Goal: Task Accomplishment & Management: Manage account settings

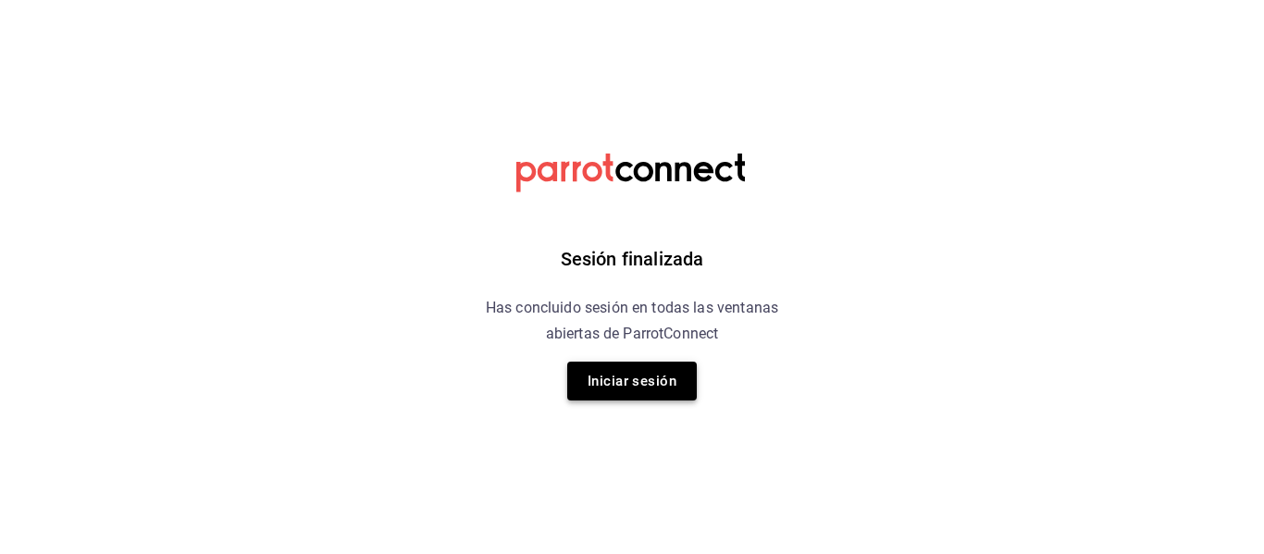
click at [648, 370] on button "Iniciar sesión" at bounding box center [632, 381] width 130 height 39
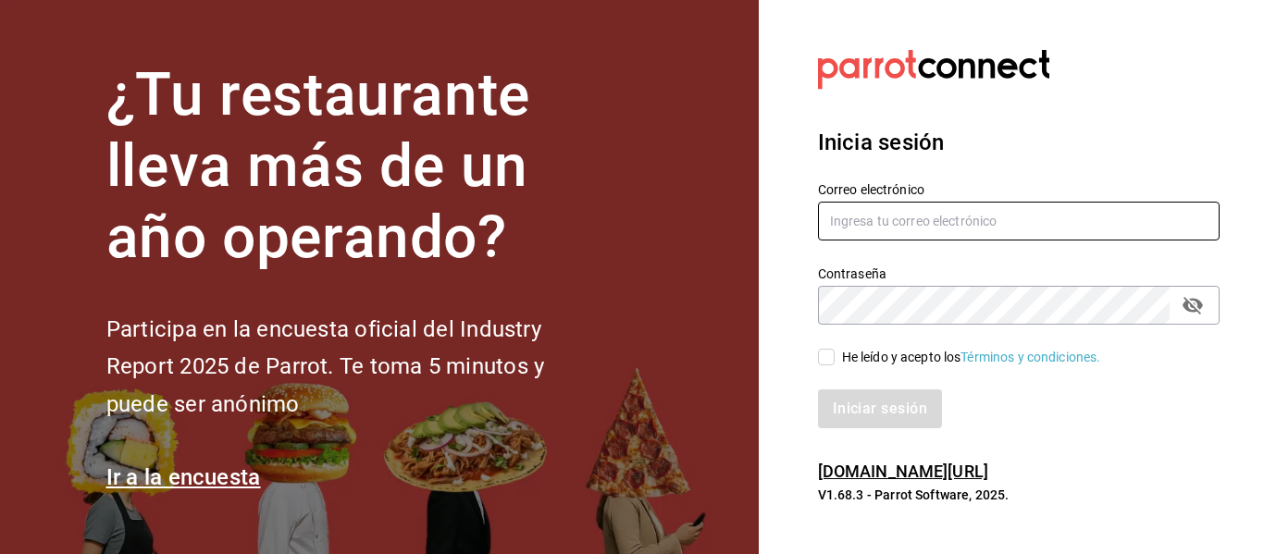
click at [899, 224] on input "text" at bounding box center [1018, 221] width 401 height 39
type input "anagarzamartinez@gmail.com"
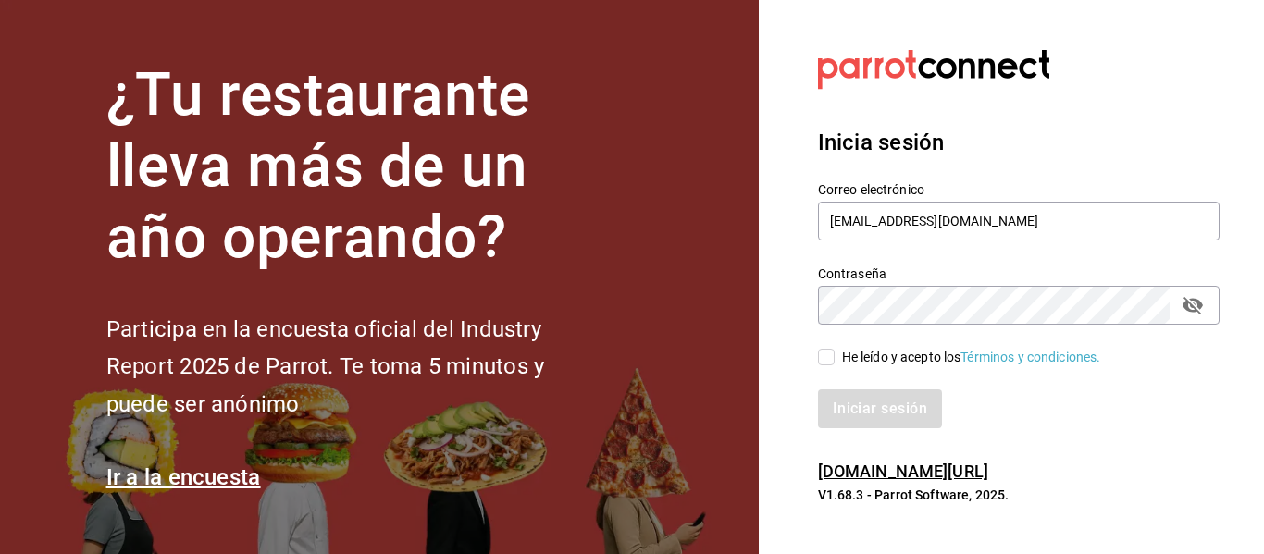
click at [829, 348] on label "He leído y acepto los Términos y condiciones." at bounding box center [959, 357] width 283 height 19
click at [829, 349] on input "He leído y acepto los Términos y condiciones." at bounding box center [826, 357] width 17 height 17
checkbox input "true"
click at [891, 406] on button "Iniciar sesión" at bounding box center [881, 408] width 126 height 39
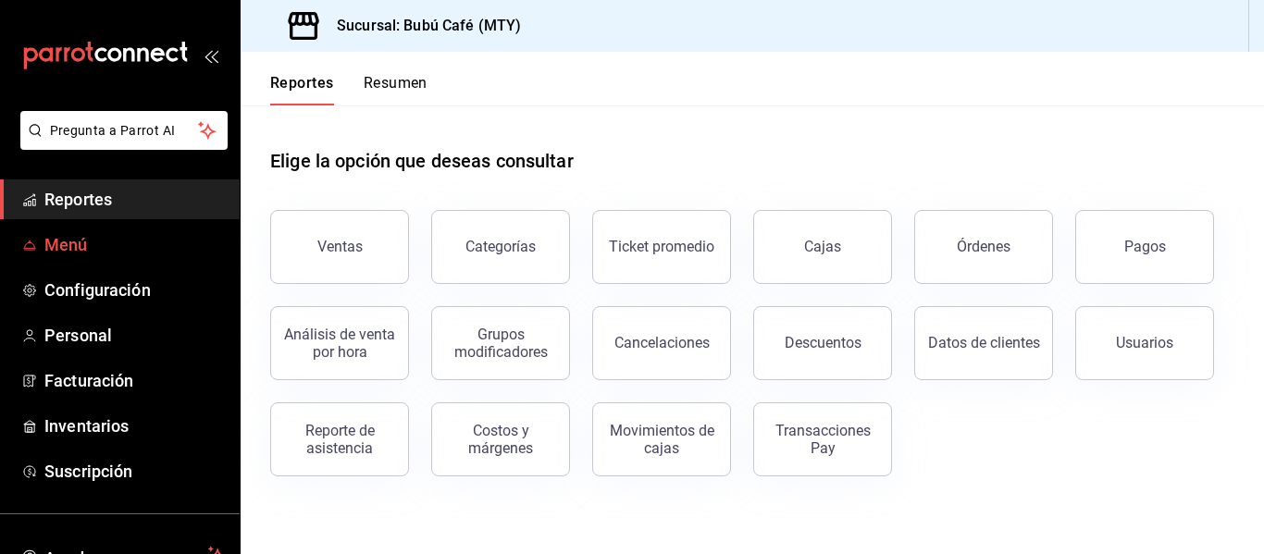
click at [83, 241] on span "Menú" at bounding box center [134, 244] width 180 height 25
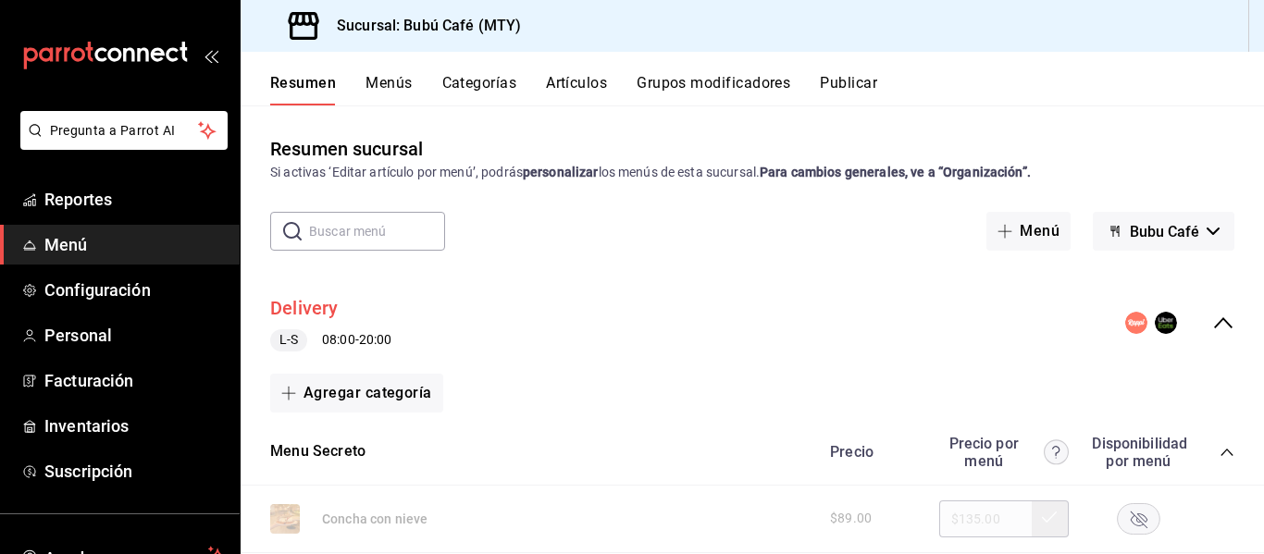
click at [308, 308] on button "Delivery" at bounding box center [304, 308] width 68 height 27
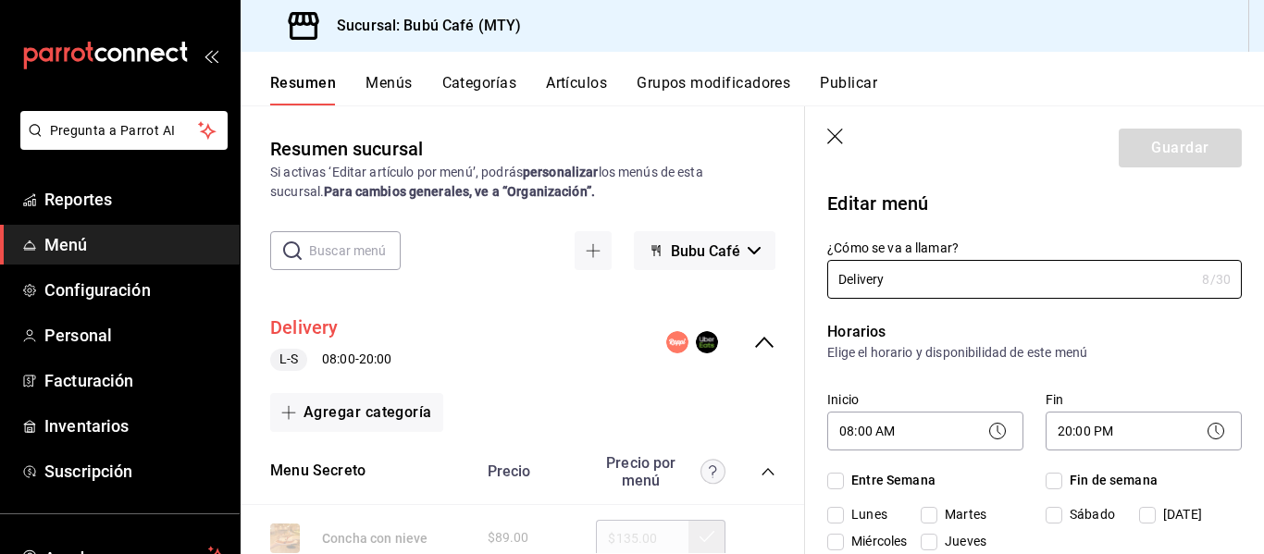
checkbox input "true"
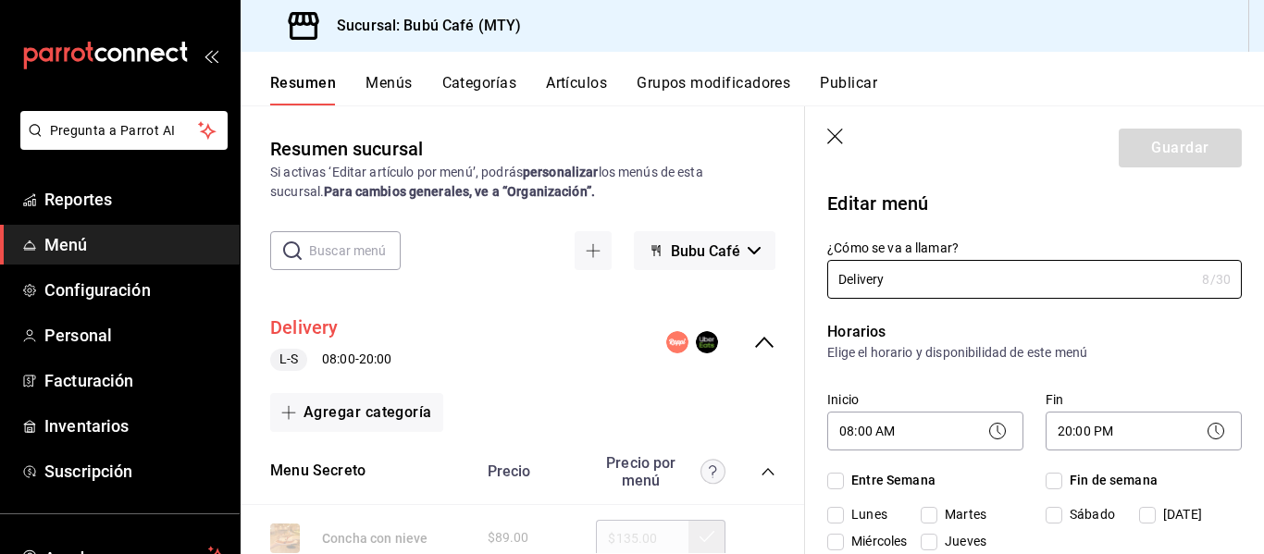
checkbox input "true"
click at [1204, 432] on icon at bounding box center [1215, 431] width 22 height 22
click at [1204, 435] on icon at bounding box center [1215, 431] width 22 height 22
click at [1207, 435] on circle at bounding box center [1215, 432] width 16 height 16
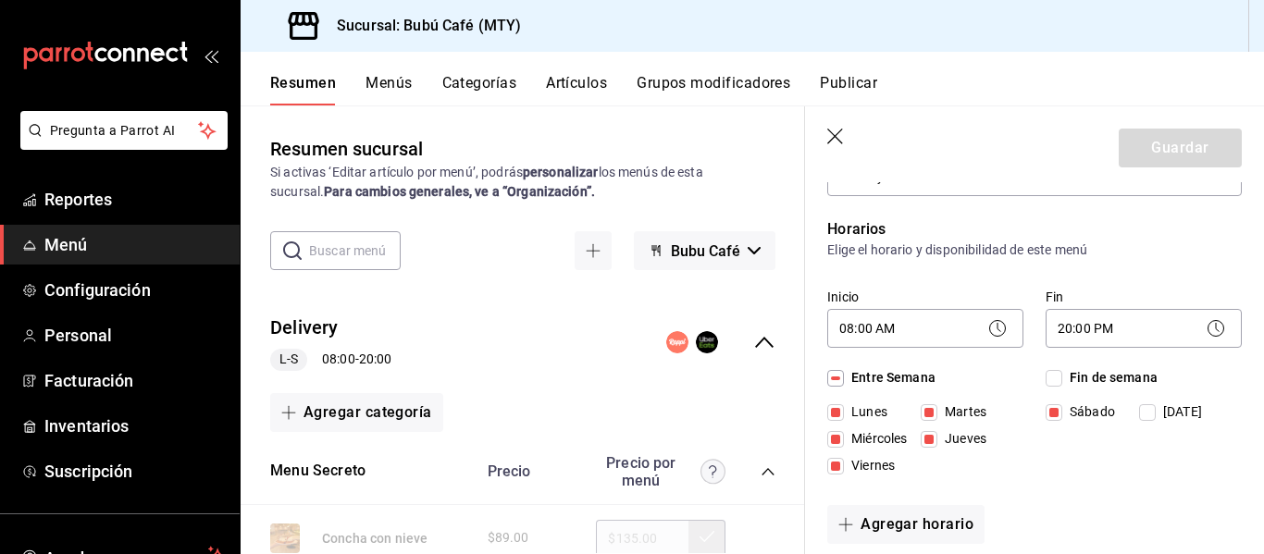
scroll to position [111, 0]
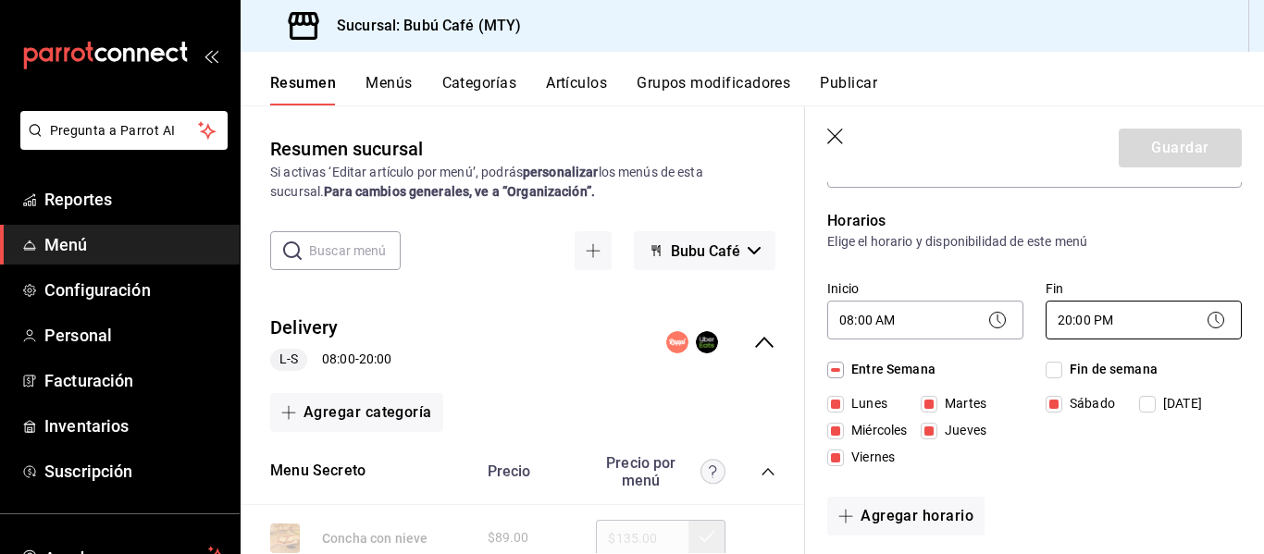
click at [1113, 315] on body "Pregunta a Parrot AI Reportes Menú Configuración Personal Facturación Inventari…" at bounding box center [632, 277] width 1264 height 554
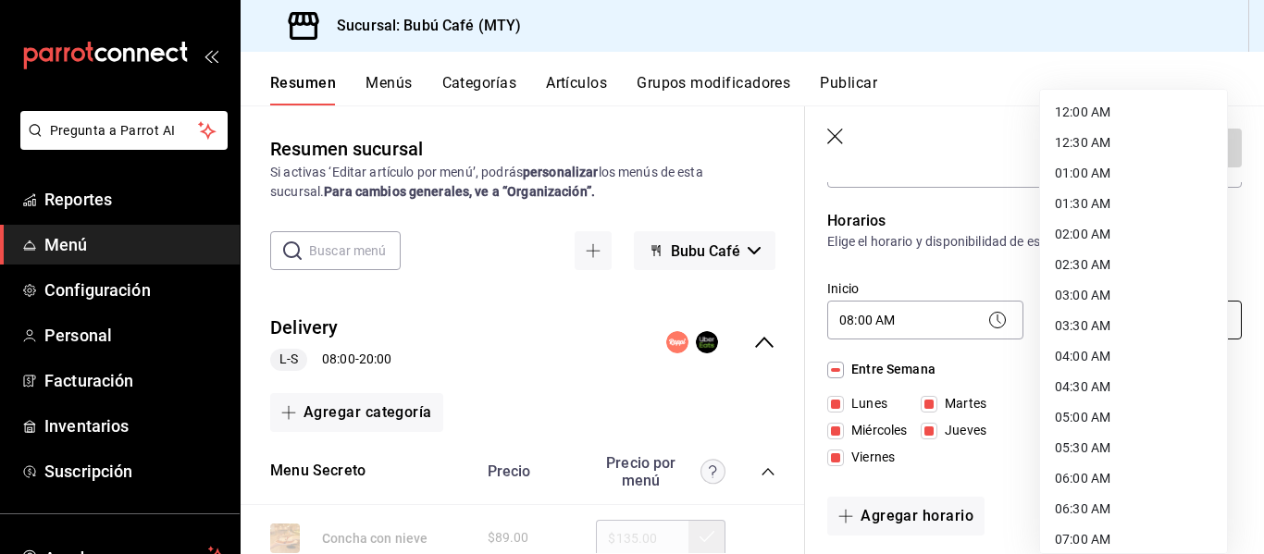
scroll to position [1012, 0]
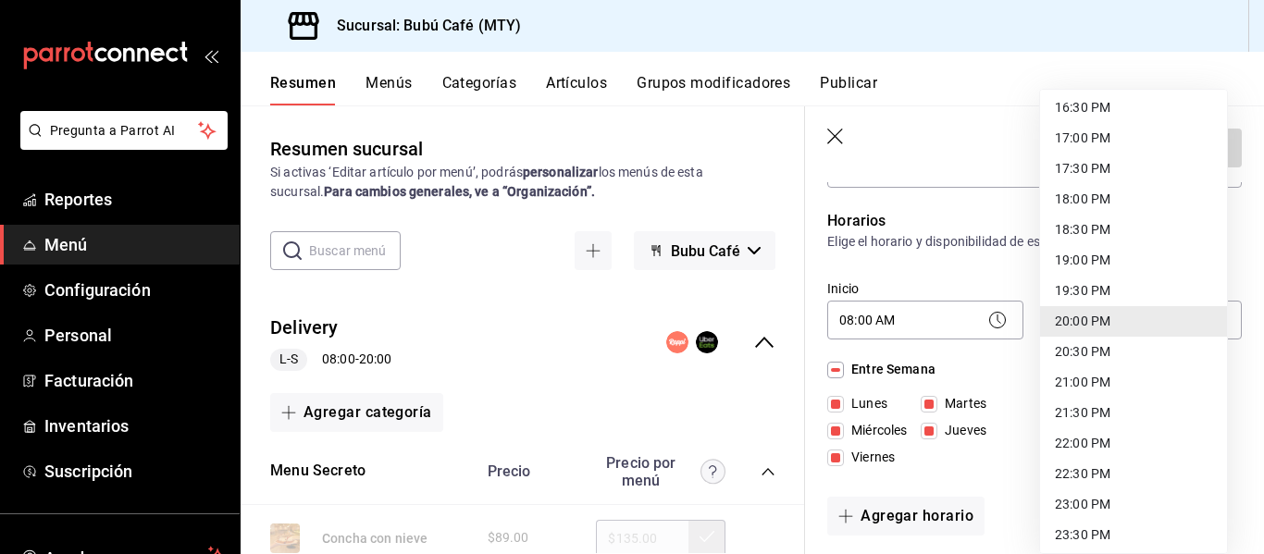
click at [1102, 163] on li "17:30 PM" at bounding box center [1133, 169] width 187 height 31
type input "17:30"
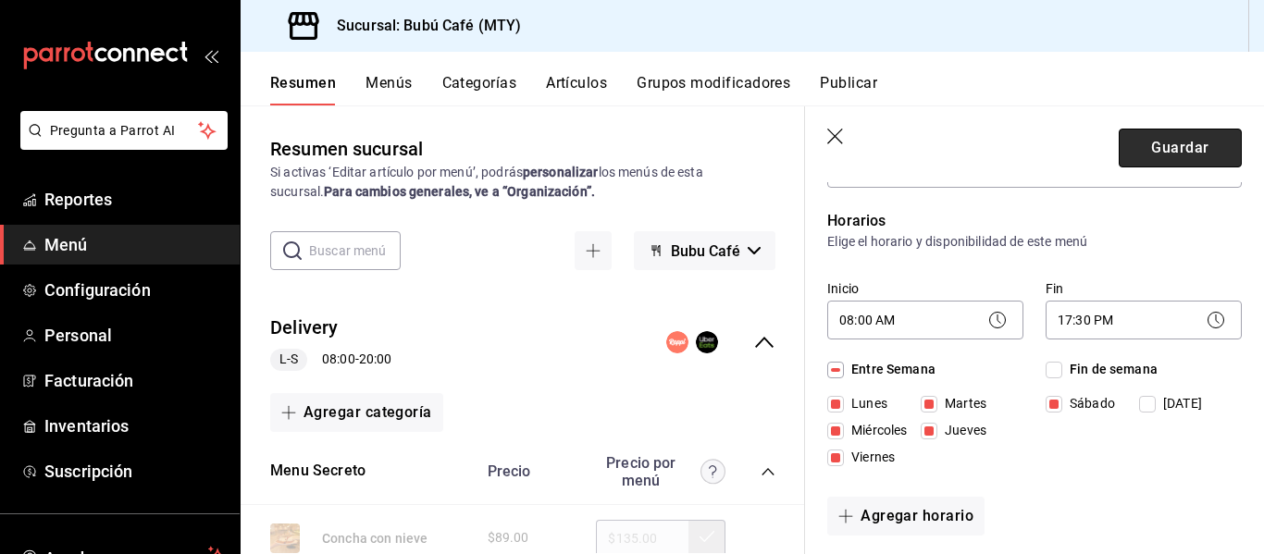
click at [1185, 146] on button "Guardar" at bounding box center [1179, 148] width 123 height 39
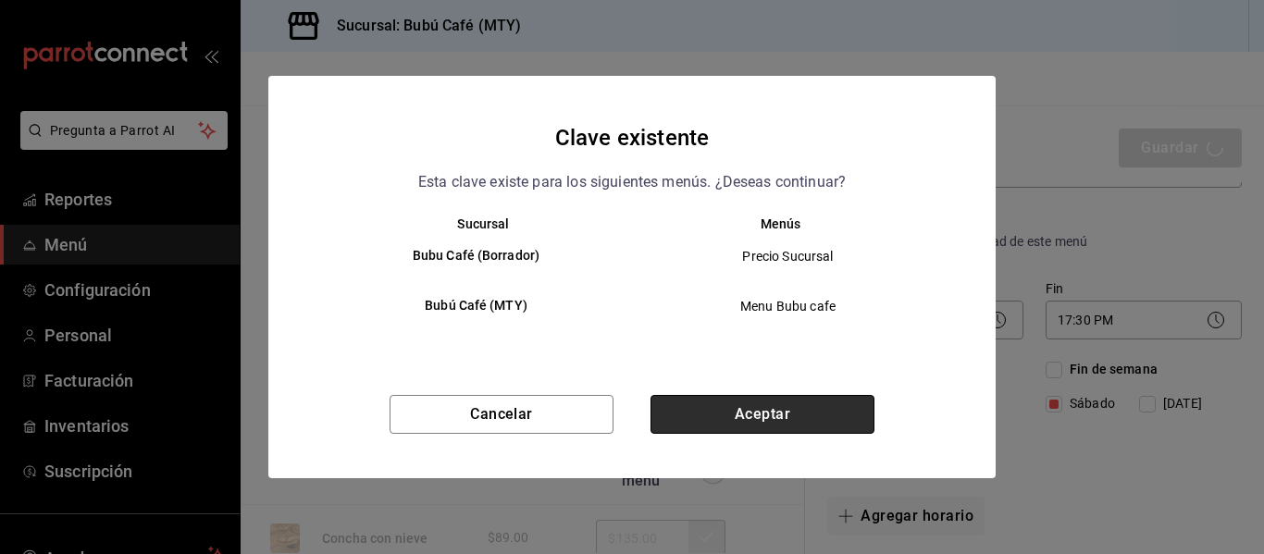
click at [670, 402] on button "Aceptar" at bounding box center [762, 414] width 224 height 39
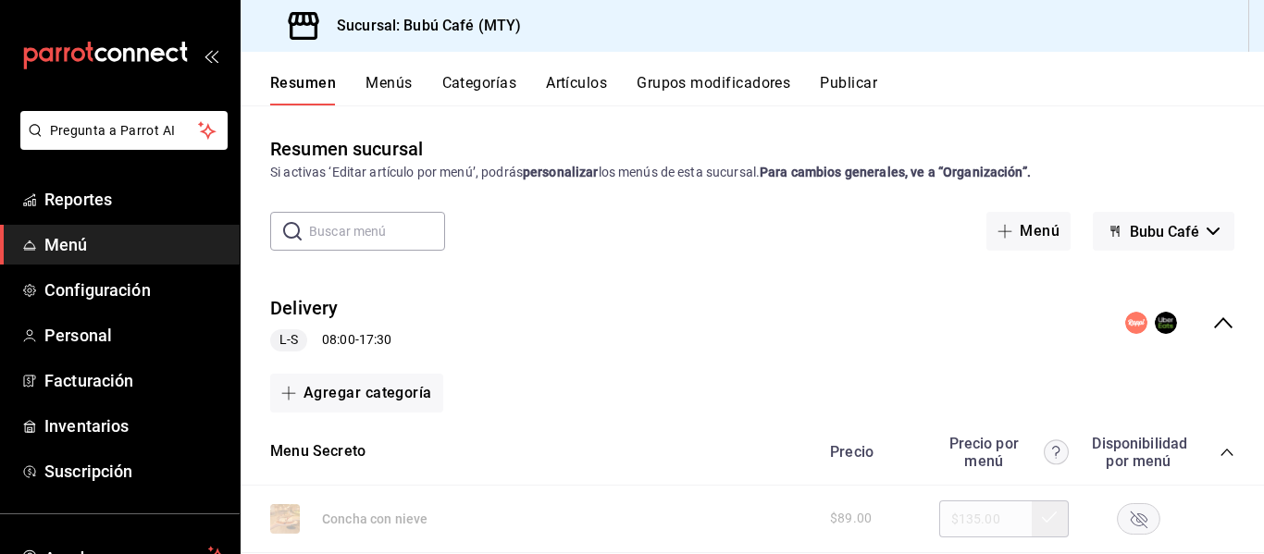
click at [59, 252] on span "Menú" at bounding box center [134, 244] width 180 height 25
click at [1145, 228] on span "Bubu Café" at bounding box center [1163, 232] width 69 height 18
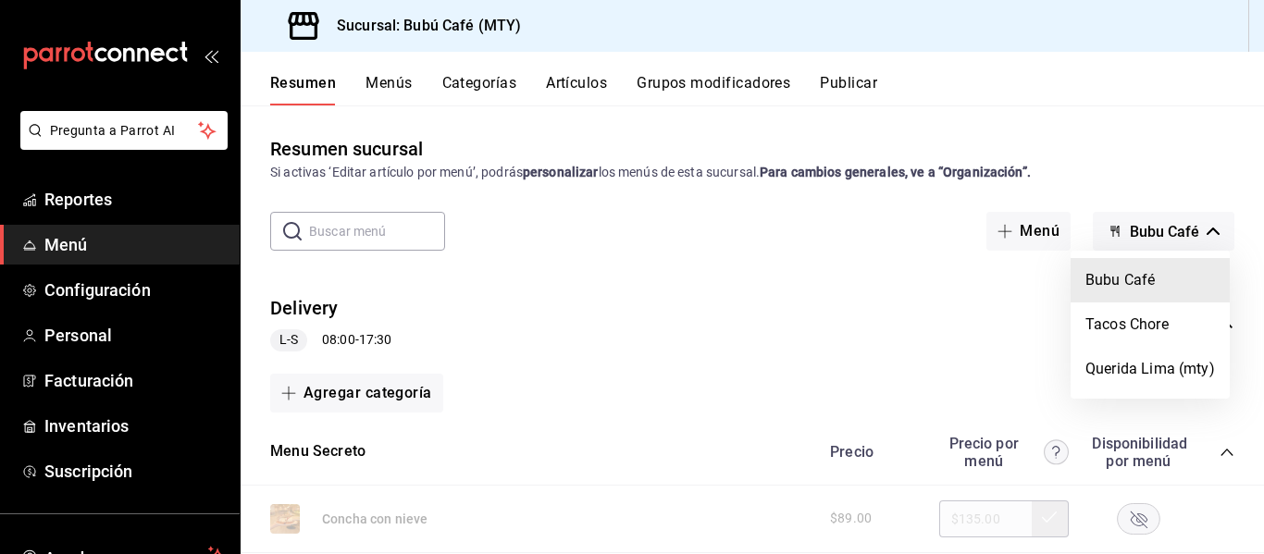
click at [1116, 276] on li "Bubu Café" at bounding box center [1149, 280] width 159 height 44
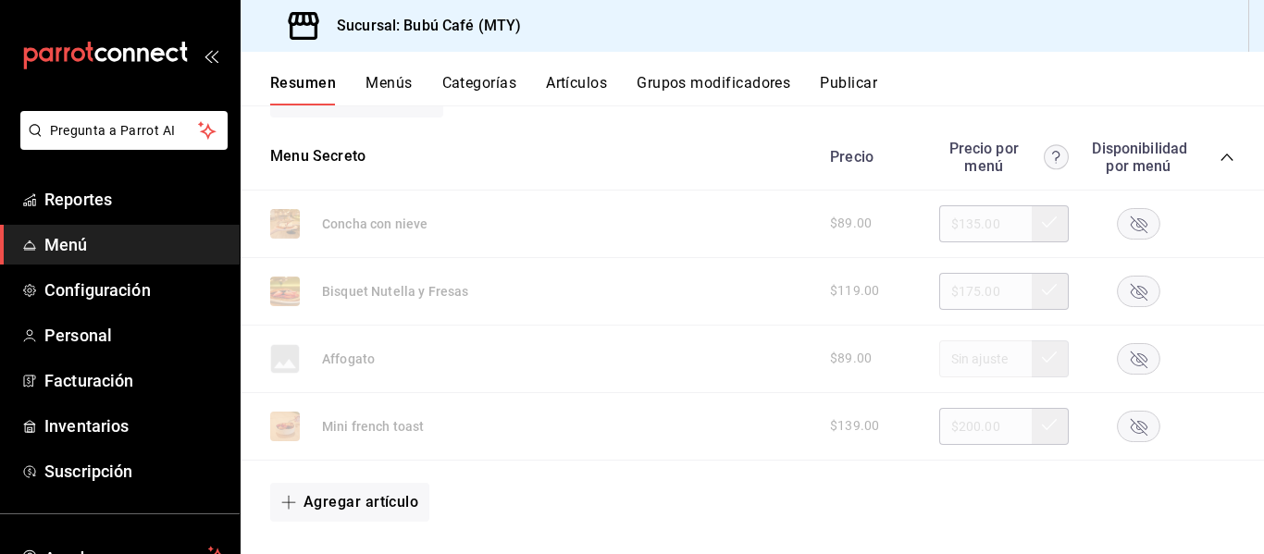
scroll to position [296, 0]
click at [380, 82] on button "Menús" at bounding box center [388, 89] width 46 height 31
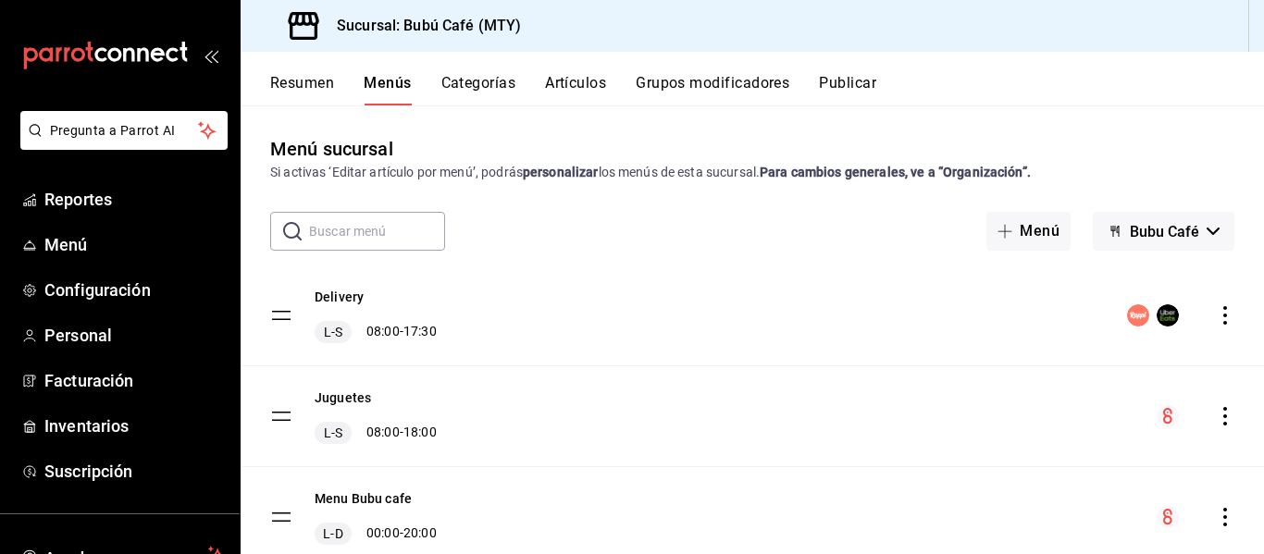
click at [1235, 214] on div "​ ​ Menú Bubu Café" at bounding box center [752, 231] width 1023 height 39
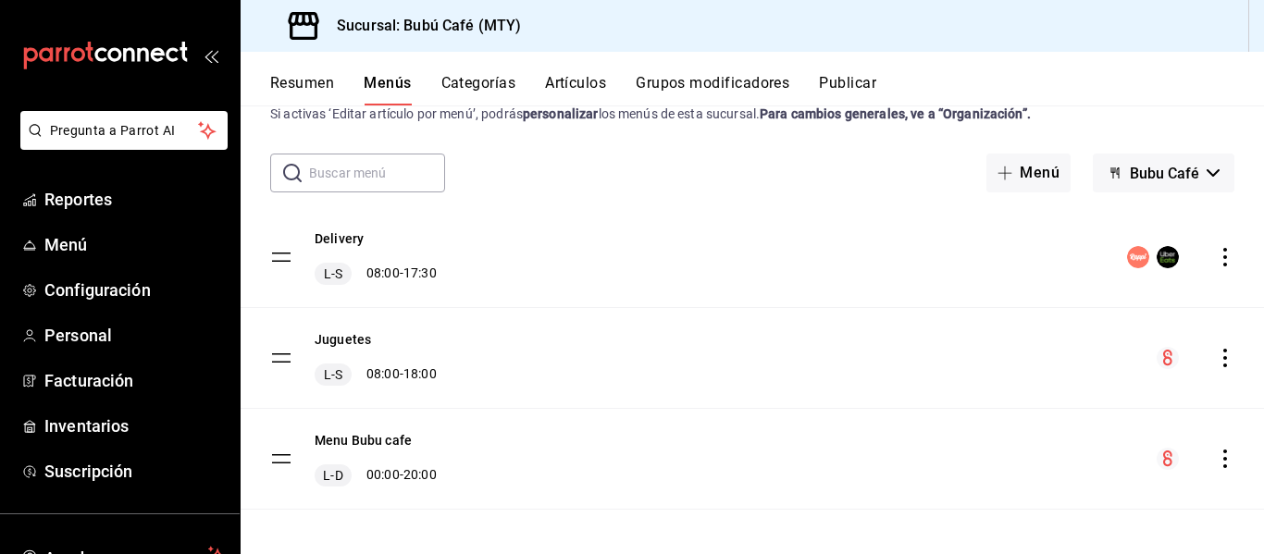
scroll to position [67, 0]
